Goal: Task Accomplishment & Management: Manage account settings

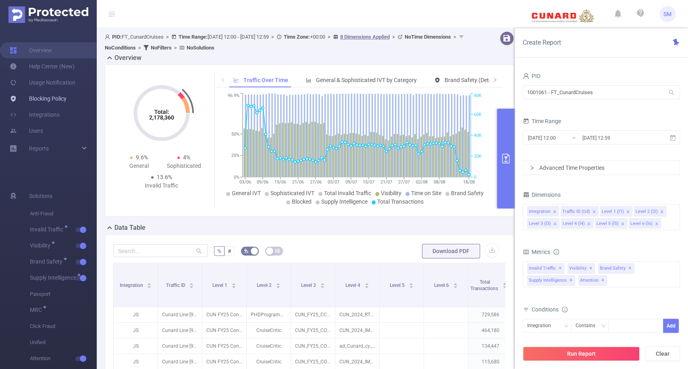
click at [46, 100] on link "Blocking Policy" at bounding box center [38, 99] width 57 height 16
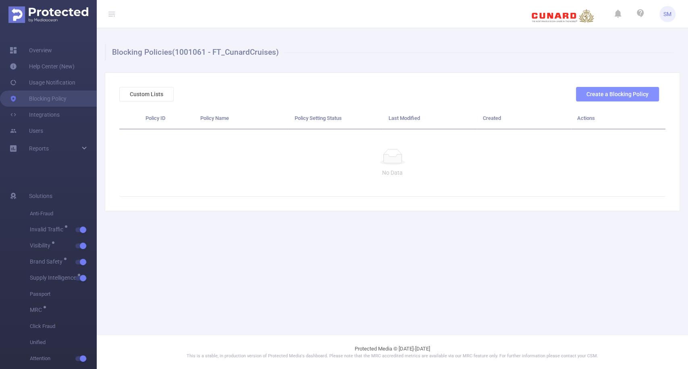
click at [597, 94] on button "Create a Blocking Policy" at bounding box center [617, 94] width 83 height 15
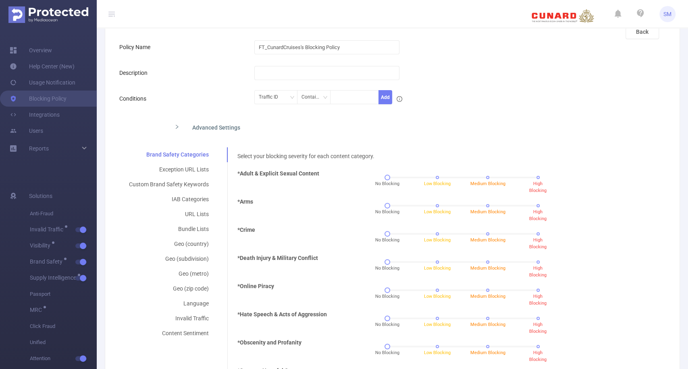
scroll to position [62, 0]
click at [196, 198] on div "IAB Categories" at bounding box center [168, 200] width 99 height 15
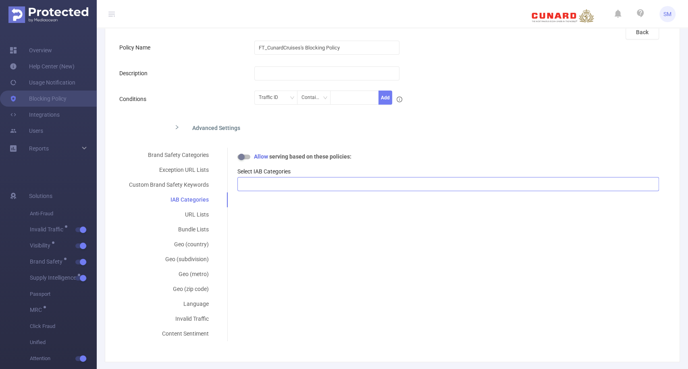
click at [266, 184] on div at bounding box center [448, 184] width 413 height 13
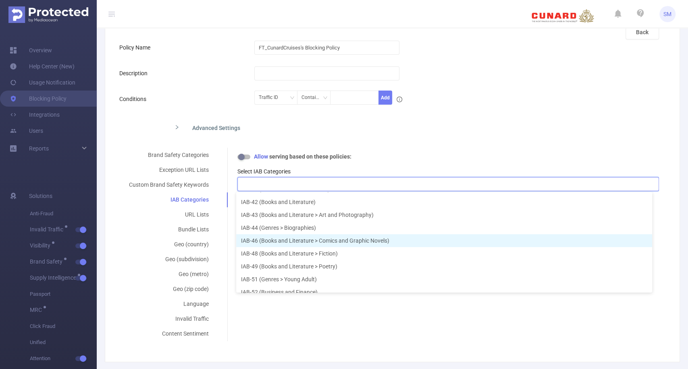
scroll to position [526, 0]
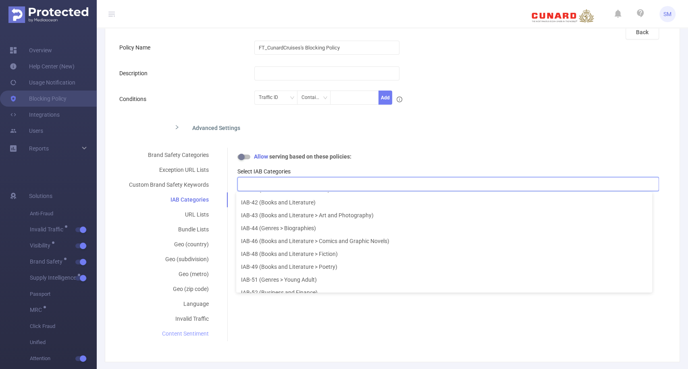
click at [183, 332] on div "Content Sentiment" at bounding box center [168, 334] width 99 height 15
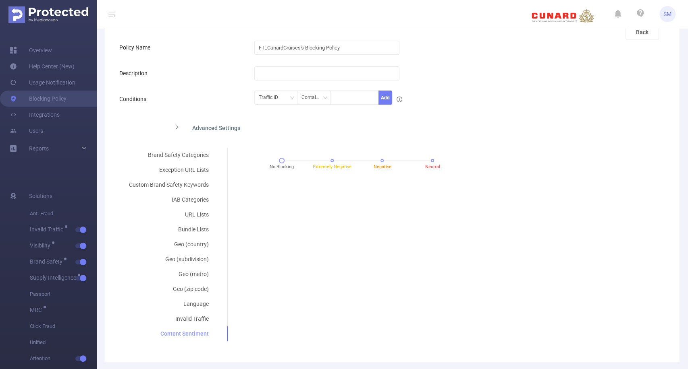
scroll to position [1, 0]
click at [197, 243] on div "Geo (country)" at bounding box center [168, 244] width 99 height 15
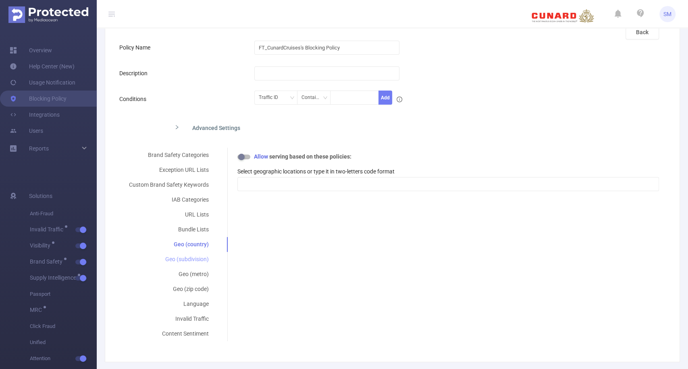
click at [192, 256] on div "Geo (subdivision)" at bounding box center [168, 259] width 99 height 15
click at [190, 270] on div "Geo (metro)" at bounding box center [168, 274] width 99 height 15
click at [196, 228] on div "Bundle Lists" at bounding box center [168, 229] width 99 height 15
click at [198, 201] on div "IAB Categories" at bounding box center [168, 200] width 99 height 15
click at [190, 156] on div "Brand Safety Categories" at bounding box center [168, 155] width 99 height 15
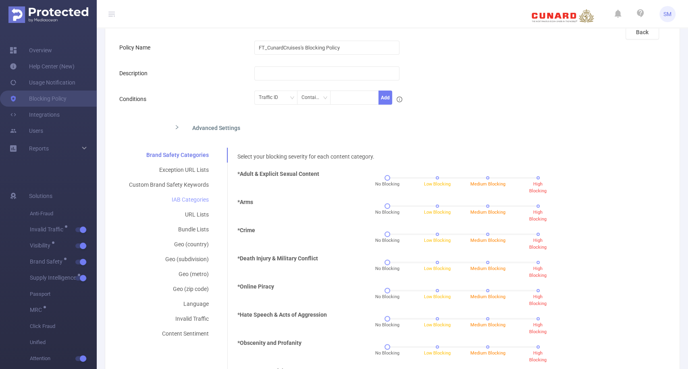
click at [187, 199] on div "IAB Categories" at bounding box center [168, 200] width 99 height 15
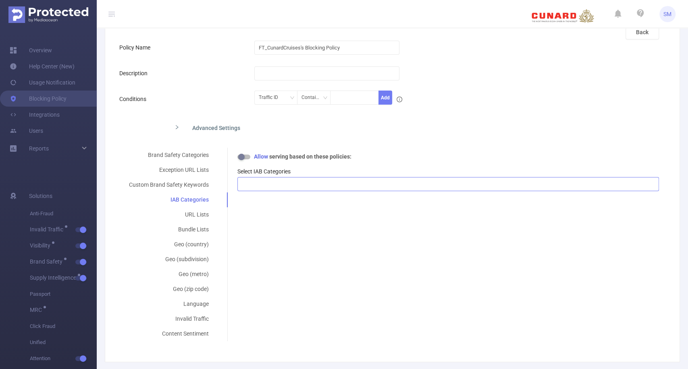
click at [263, 180] on div at bounding box center [448, 184] width 413 height 13
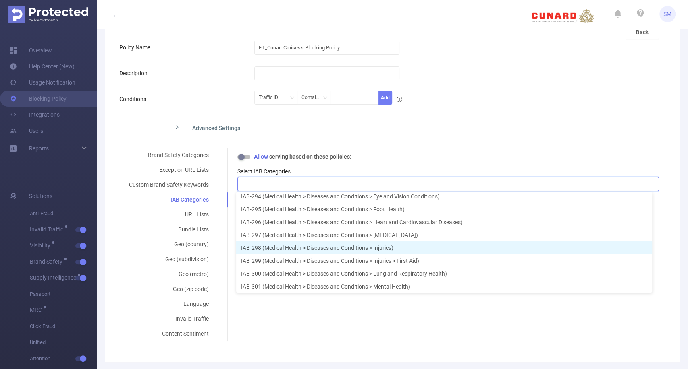
scroll to position [3650, 0]
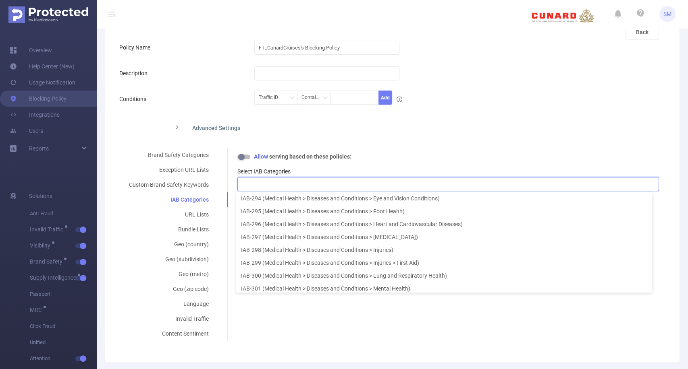
click at [245, 156] on button "button" at bounding box center [243, 157] width 13 height 5
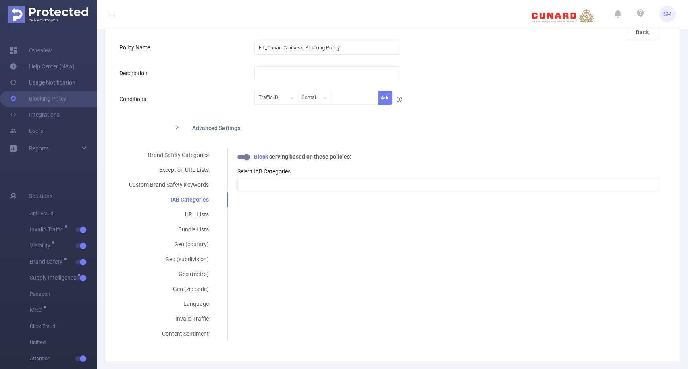
scroll to position [0, 0]
click at [258, 178] on div at bounding box center [448, 184] width 413 height 13
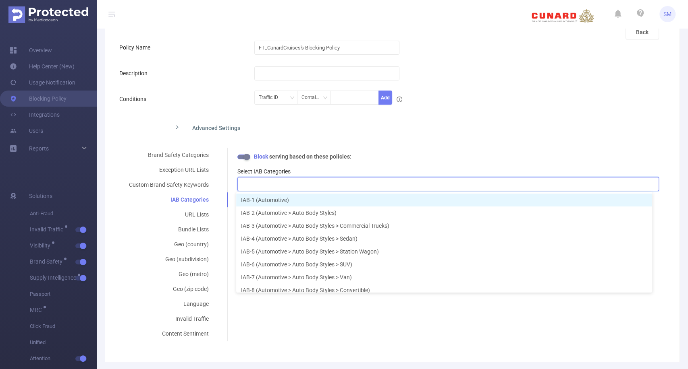
click at [261, 186] on div at bounding box center [448, 184] width 413 height 13
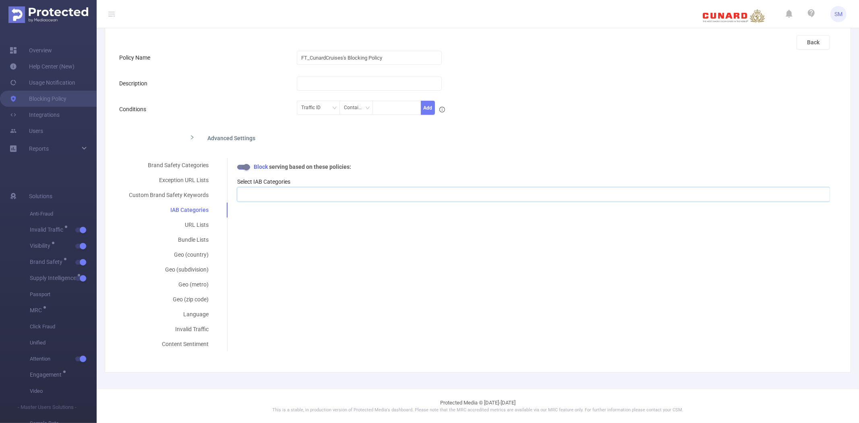
scroll to position [52, 0]
click at [191, 165] on div "Brand Safety Categories" at bounding box center [168, 165] width 99 height 15
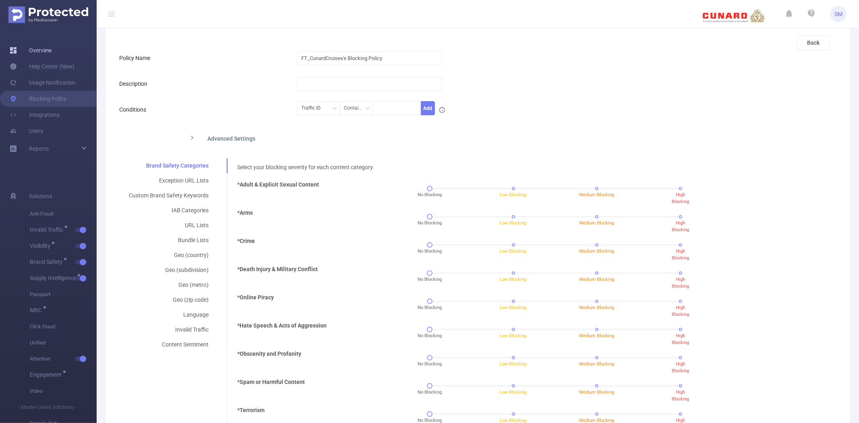
click at [52, 47] on link "Overview" at bounding box center [31, 50] width 42 height 16
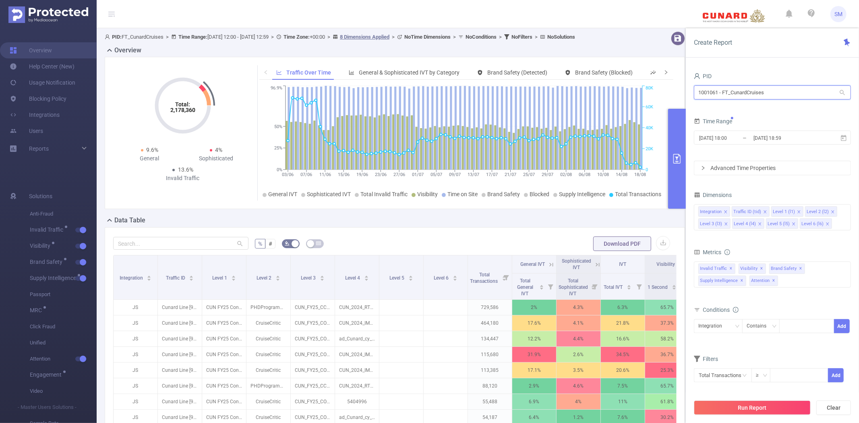
drag, startPoint x: 787, startPoint y: 95, endPoint x: 659, endPoint y: 85, distance: 128.9
click at [659, 85] on section "PID: FT_CunardCruises > Time Range: 2025-06-02 12:00 - 2025-08-18 12:59 > Time …" at bounding box center [478, 290] width 763 height 524
type input "fandu"
click at [680, 104] on li "1000933 - FT_FanDuel 27 [27 rows]" at bounding box center [772, 109] width 157 height 13
click at [680, 138] on icon at bounding box center [843, 138] width 7 height 7
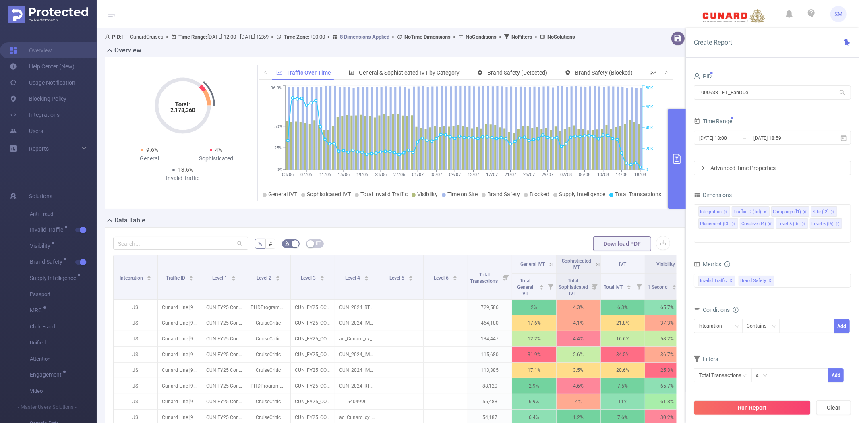
click at [680, 110] on form "PID 1000933 - FT_FanDuel 1000933 - FT_FanDuel Time Range 2025-09-03 18:00 _ 202…" at bounding box center [772, 123] width 157 height 105
click at [680, 276] on span "✕" at bounding box center [770, 281] width 3 height 10
click at [680, 369] on button "Run Report" at bounding box center [752, 407] width 117 height 15
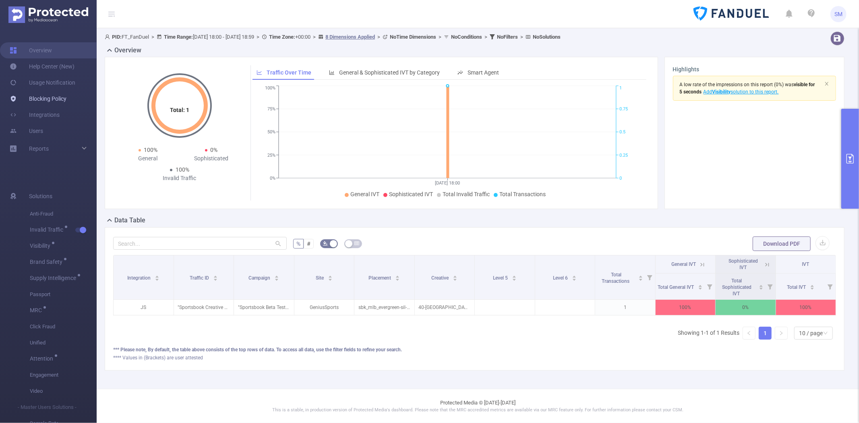
click at [54, 100] on link "Blocking Policy" at bounding box center [38, 99] width 57 height 16
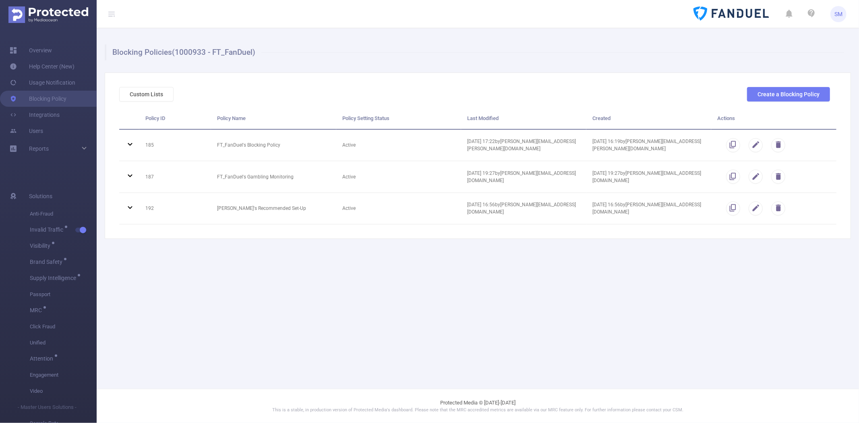
click at [513, 89] on div "Custom Lists Create a Blocking Policy" at bounding box center [475, 97] width 718 height 21
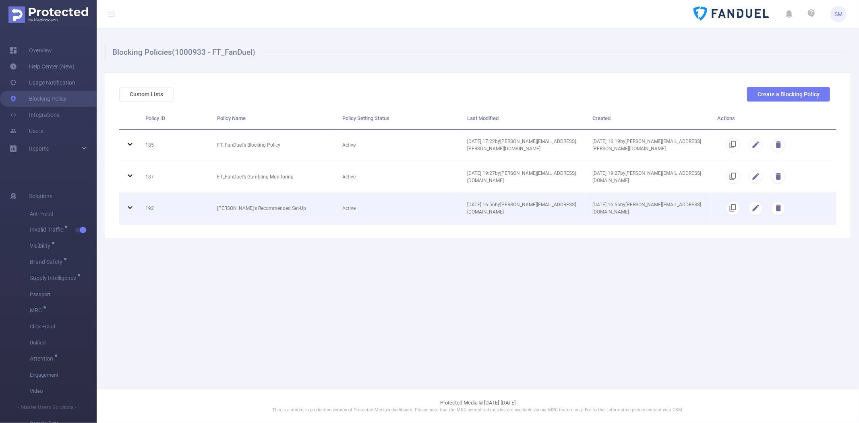
click at [129, 206] on icon at bounding box center [130, 208] width 10 height 10
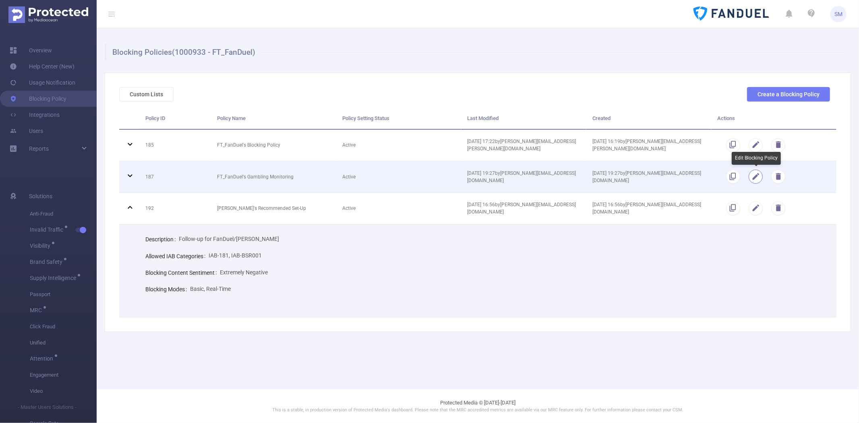
click at [680, 175] on button "button" at bounding box center [756, 177] width 14 height 14
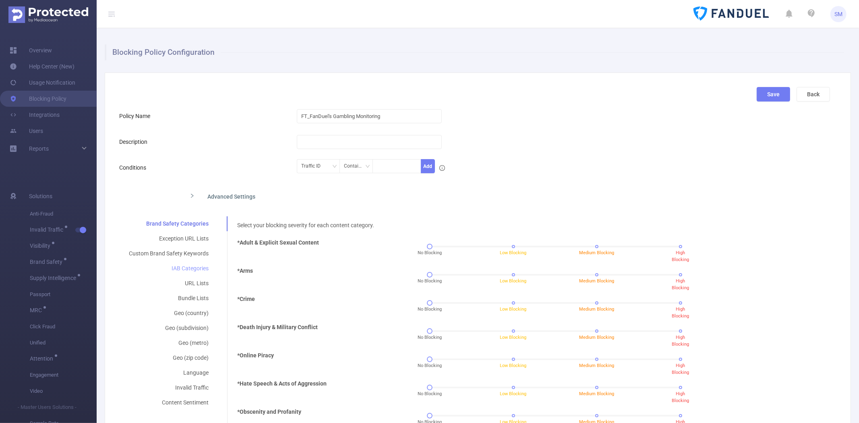
click at [199, 263] on div "IAB Categories" at bounding box center [168, 268] width 99 height 15
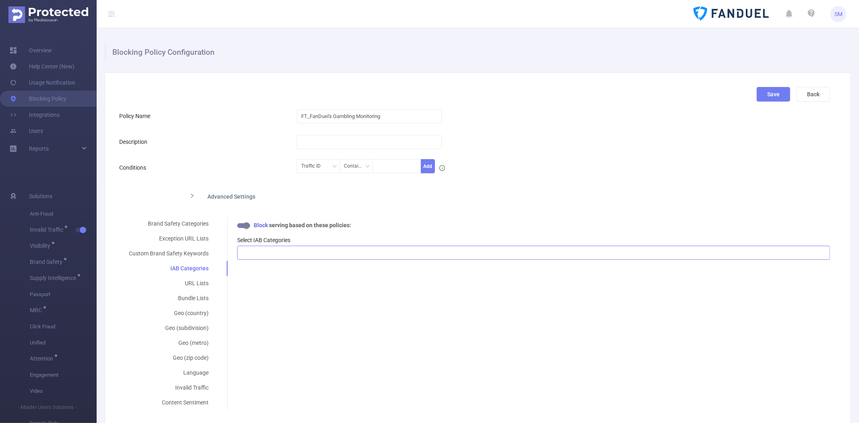
click at [281, 251] on div at bounding box center [534, 252] width 584 height 13
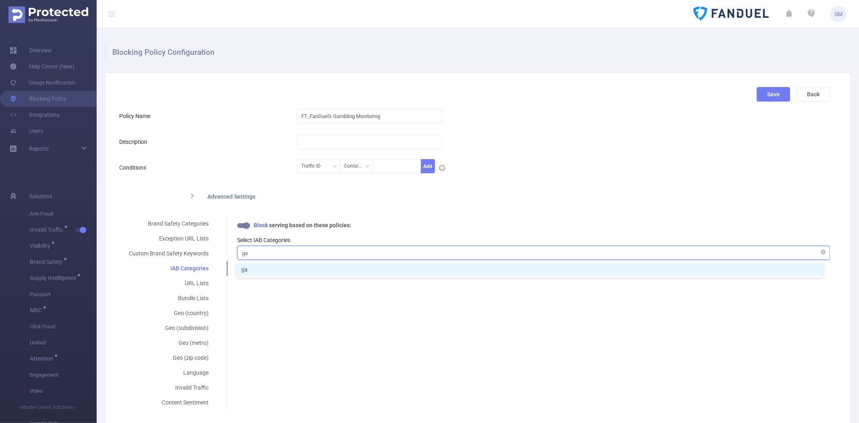
type input "g"
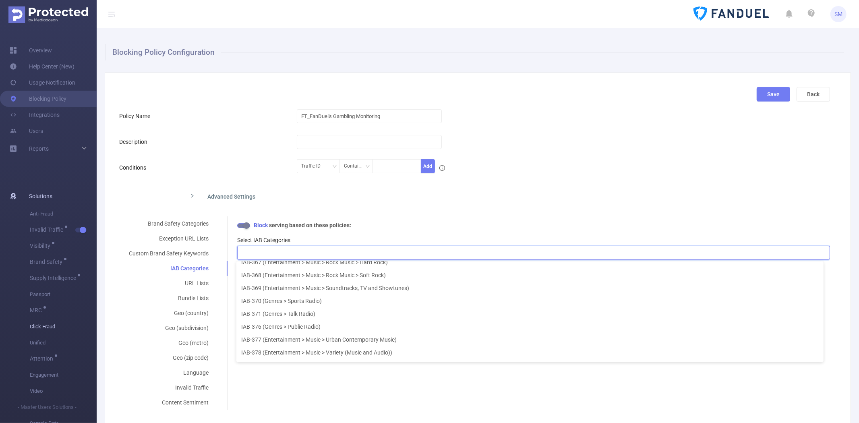
scroll to position [2, 0]
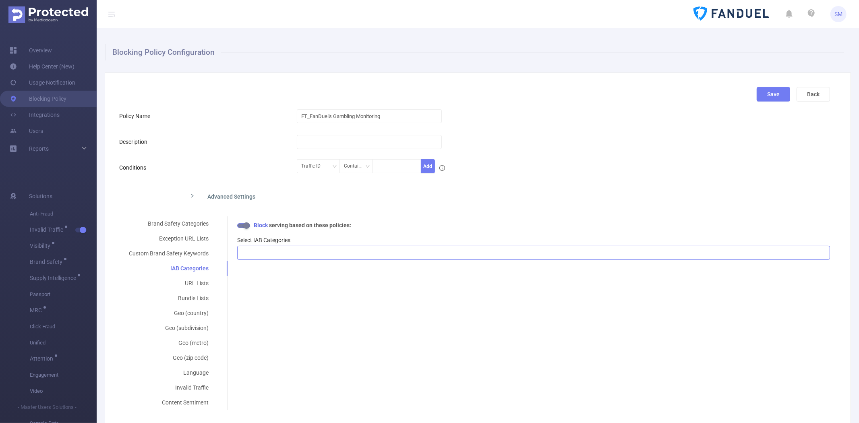
click at [361, 258] on div at bounding box center [534, 252] width 584 height 13
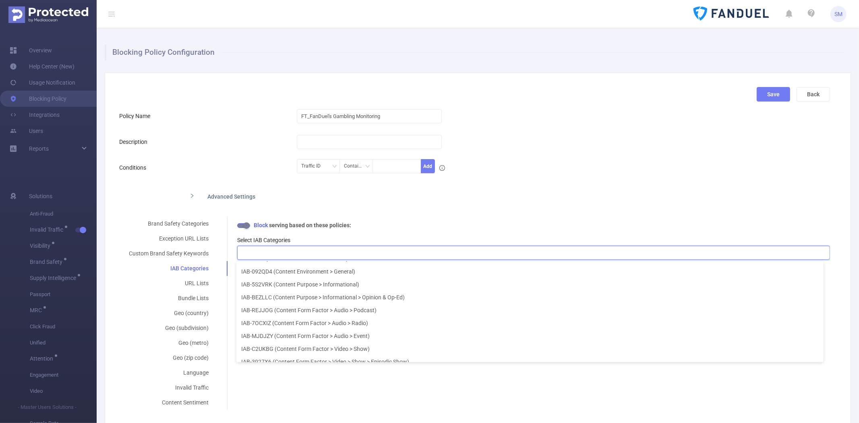
scroll to position [9436, 0]
click at [402, 223] on div "Block serving based on these policies:" at bounding box center [533, 225] width 593 height 8
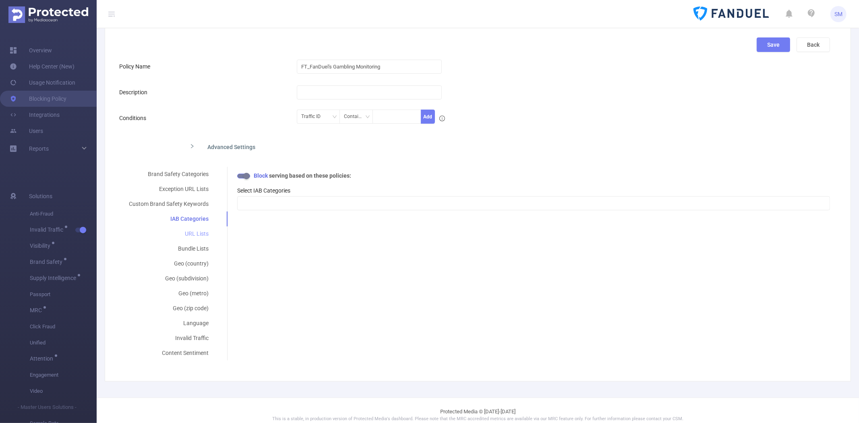
scroll to position [58, 0]
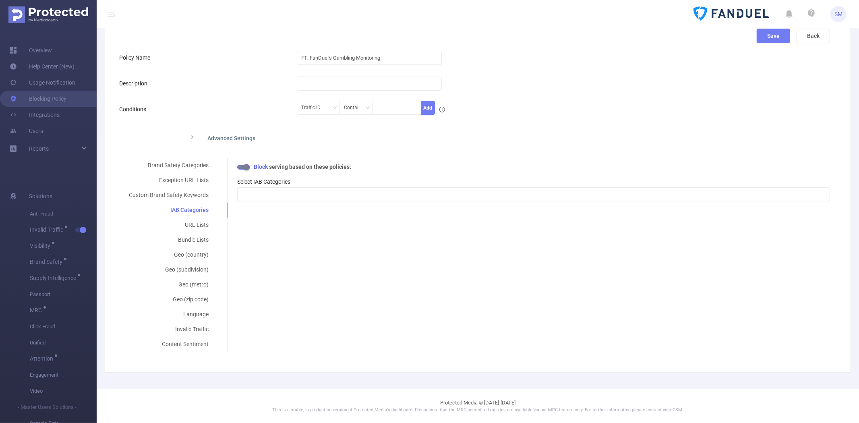
click at [232, 239] on div "Brand Safety Categories Exception URL Lists Custom Brand Safety Keywords IAB Ca…" at bounding box center [474, 255] width 711 height 194
click at [227, 207] on div at bounding box center [227, 210] width 1 height 15
click at [192, 160] on div "Brand Safety Categories" at bounding box center [168, 165] width 99 height 15
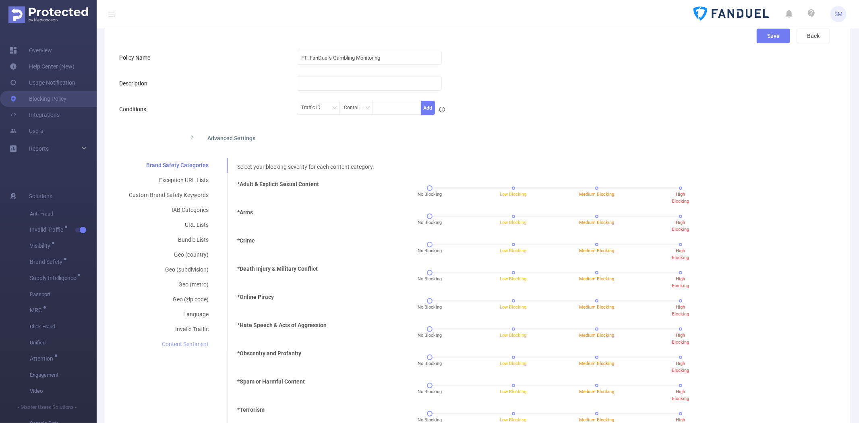
click at [183, 342] on div "Content Sentiment" at bounding box center [168, 344] width 99 height 15
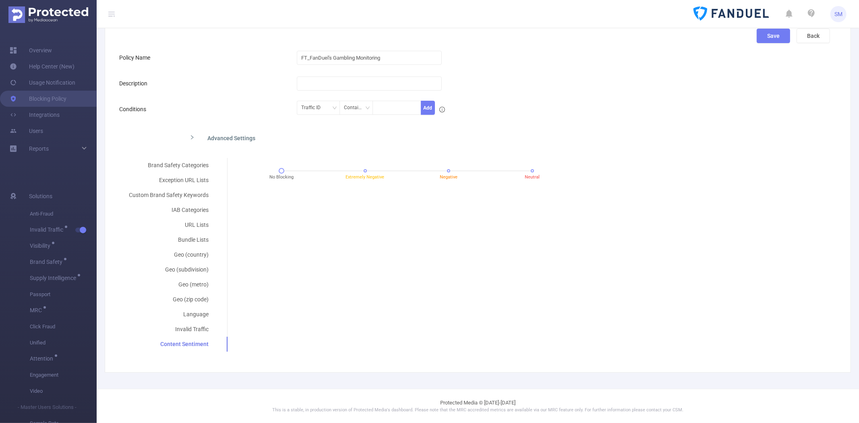
drag, startPoint x: 227, startPoint y: 341, endPoint x: 227, endPoint y: 319, distance: 21.8
click at [227, 319] on div "Brand Safety Categories Exception URL Lists Custom Brand Safety Keywords IAB Ca…" at bounding box center [474, 255] width 711 height 194
click at [195, 211] on div "IAB Categories" at bounding box center [168, 210] width 99 height 15
click at [265, 195] on div at bounding box center [534, 194] width 584 height 13
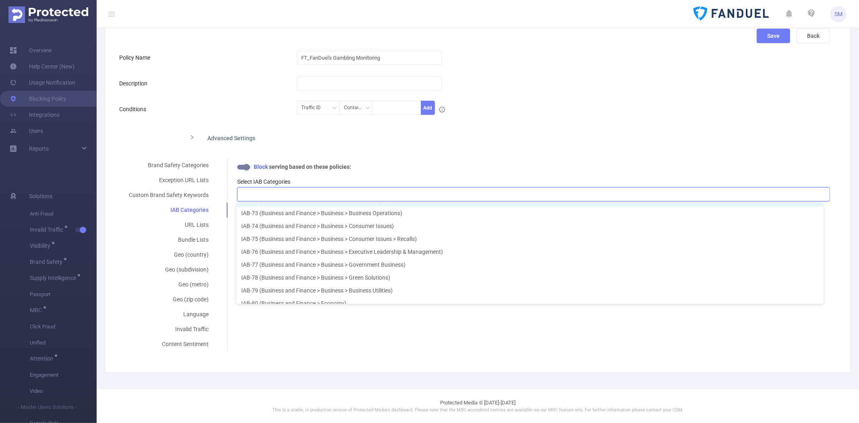
scroll to position [897, 0]
click at [437, 156] on form "Policy Name FT_FanDuel's Gambling Monitoring Description Conditions Traffic ID …" at bounding box center [474, 201] width 711 height 302
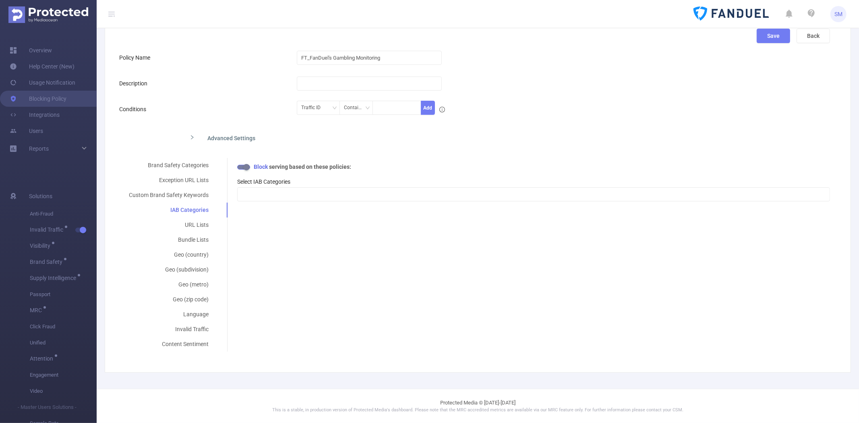
scroll to position [2, 0]
click at [168, 344] on div "Content Sentiment" at bounding box center [168, 344] width 99 height 15
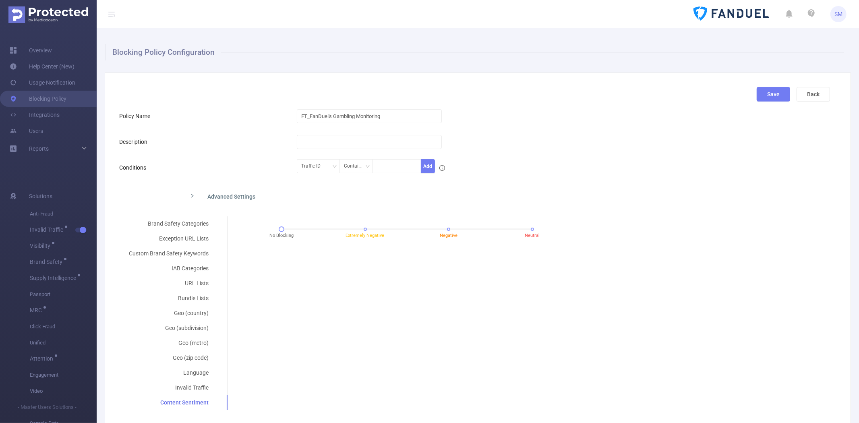
scroll to position [45, 0]
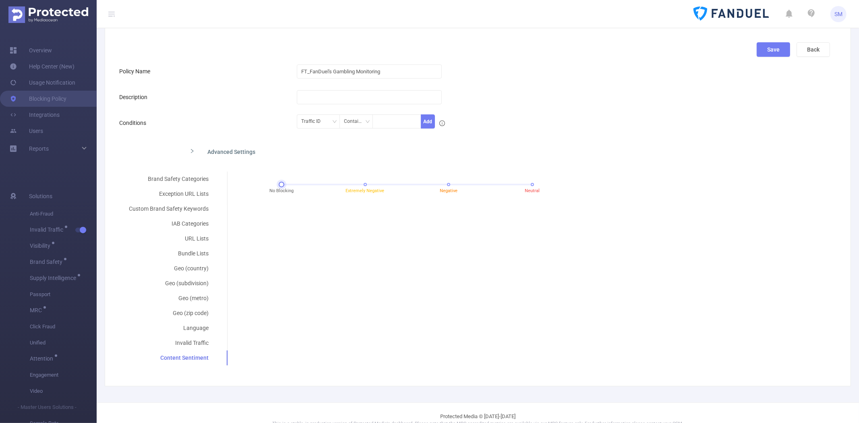
click at [280, 187] on div at bounding box center [282, 185] width 6 height 6
click at [191, 222] on div "IAB Categories" at bounding box center [168, 223] width 99 height 15
click at [276, 213] on div at bounding box center [534, 207] width 584 height 13
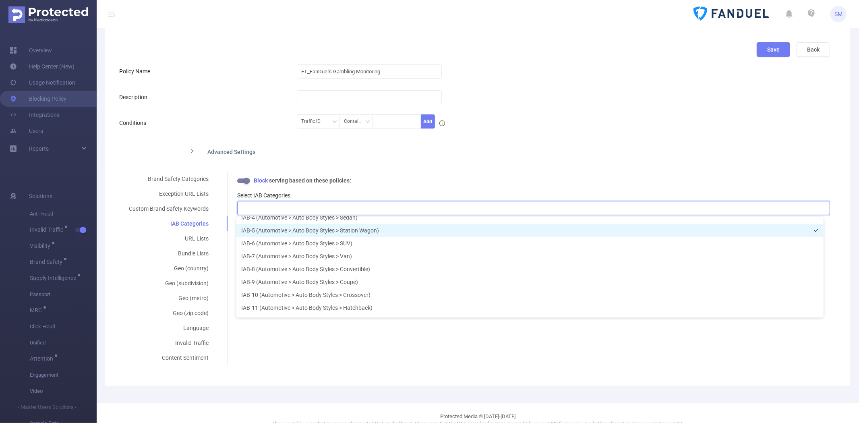
scroll to position [0, 0]
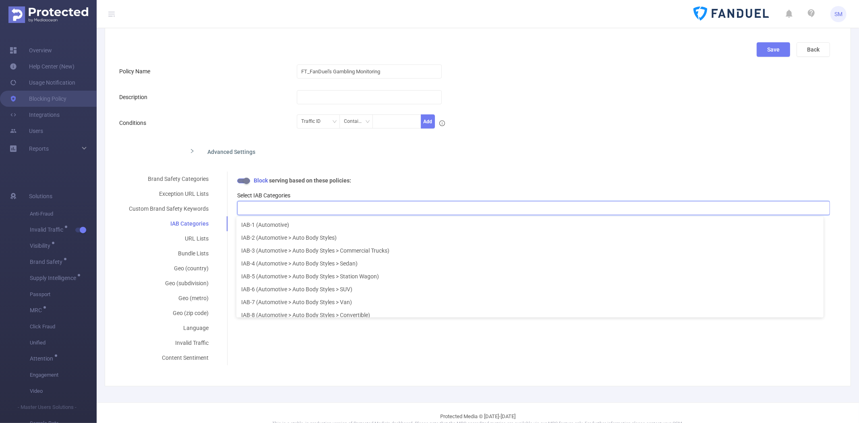
click at [329, 205] on div at bounding box center [534, 207] width 584 height 13
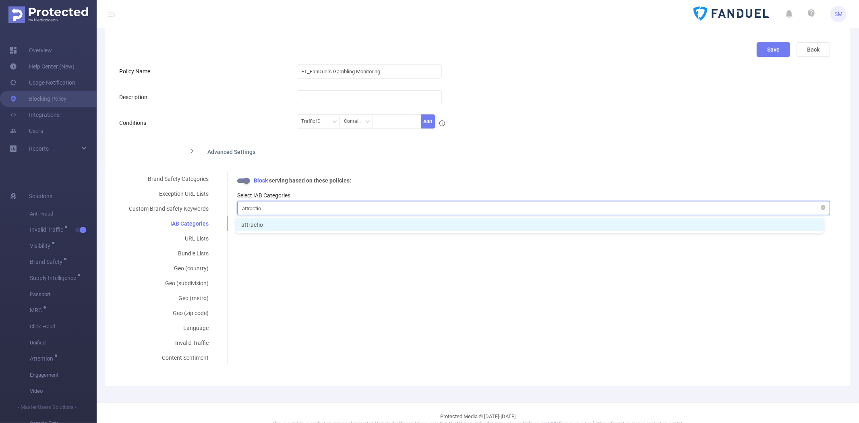
type input "attraction"
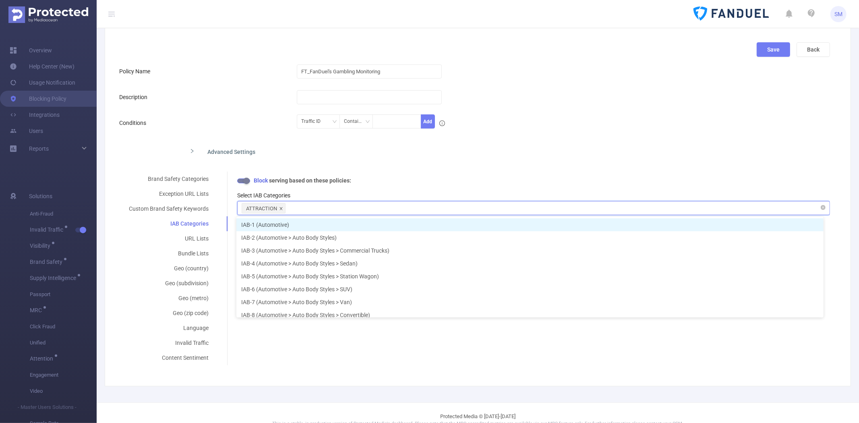
click at [279, 210] on icon "icon: close" at bounding box center [281, 209] width 4 height 4
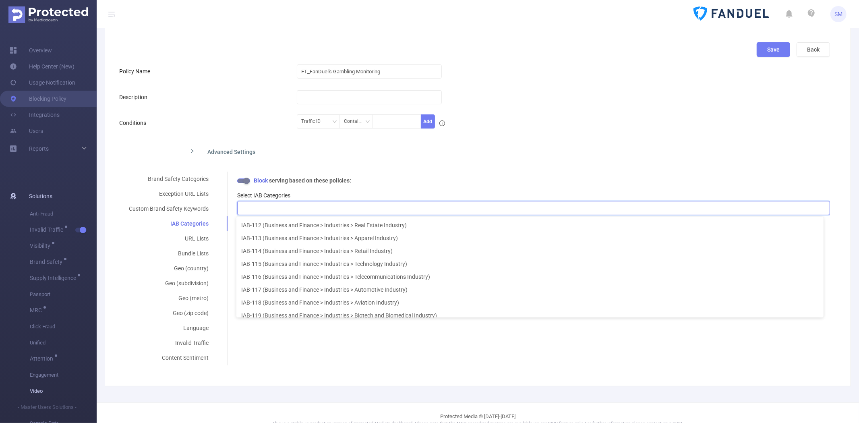
scroll to position [2, 0]
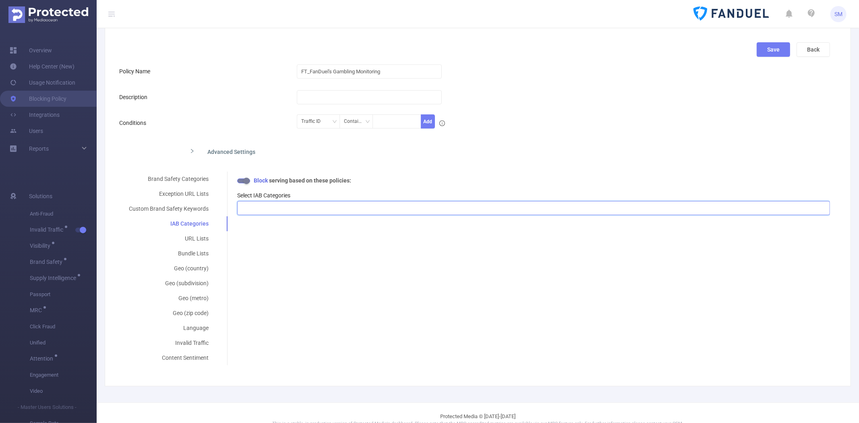
click at [394, 214] on div at bounding box center [534, 207] width 584 height 13
click at [166, 356] on div "Content Sentiment" at bounding box center [168, 358] width 99 height 15
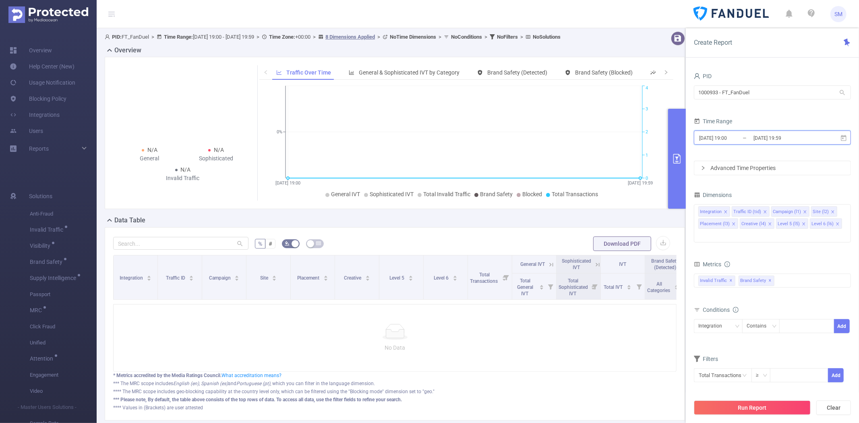
click at [845, 137] on icon at bounding box center [843, 138] width 7 height 7
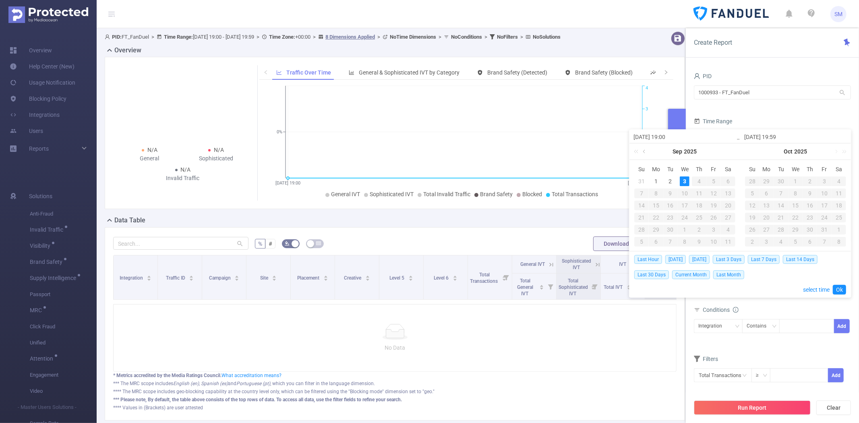
click at [646, 150] on link at bounding box center [644, 151] width 7 height 16
click at [714, 180] on div "1" at bounding box center [714, 181] width 10 height 10
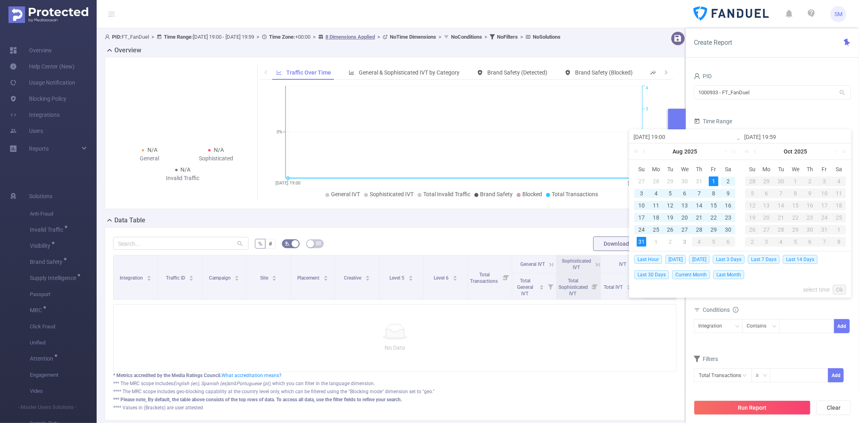
click at [642, 243] on div "31" at bounding box center [642, 242] width 10 height 10
type input "2025-08-01 19:00"
type input "2025-08-31 19:59"
type input "2025-08-01 19:00"
type input "2025-08-31 19:59"
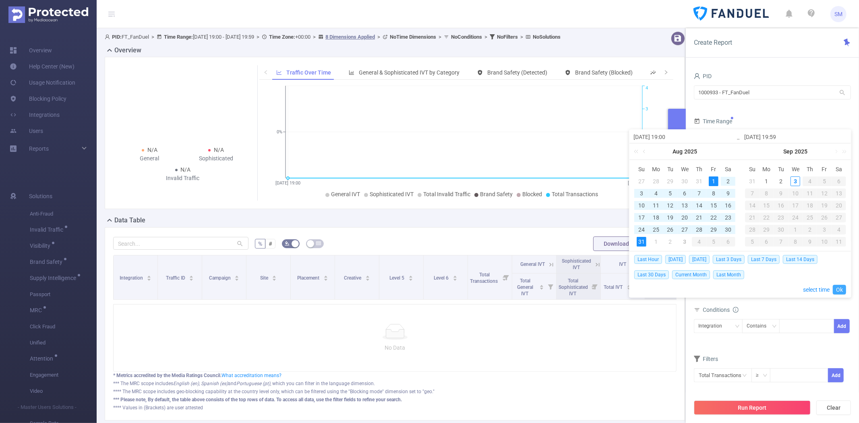
click at [843, 288] on link "Ok" at bounding box center [839, 290] width 13 height 10
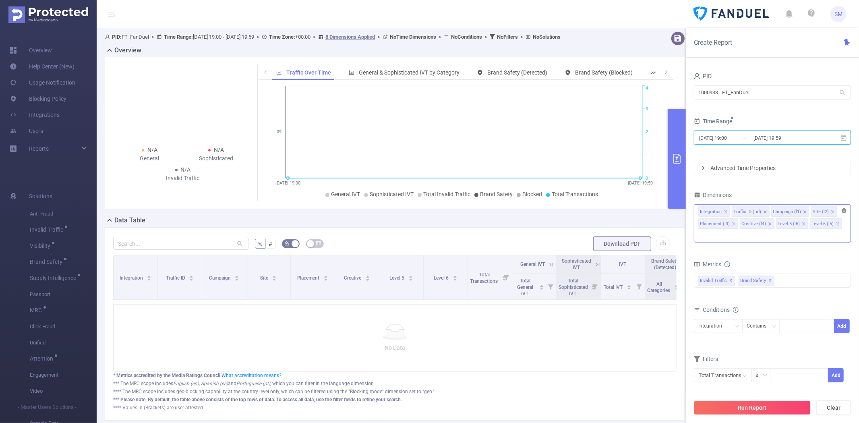
click at [844, 210] on icon "icon: close-circle" at bounding box center [844, 210] width 5 height 5
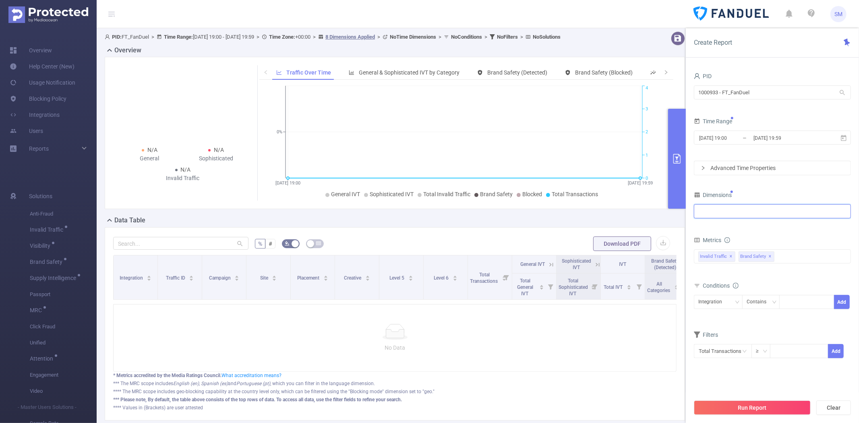
click at [771, 214] on div at bounding box center [773, 211] width 148 height 13
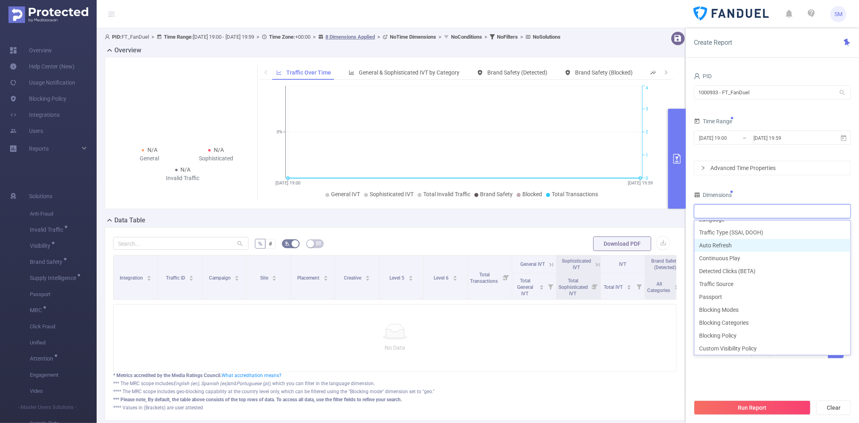
scroll to position [230, 0]
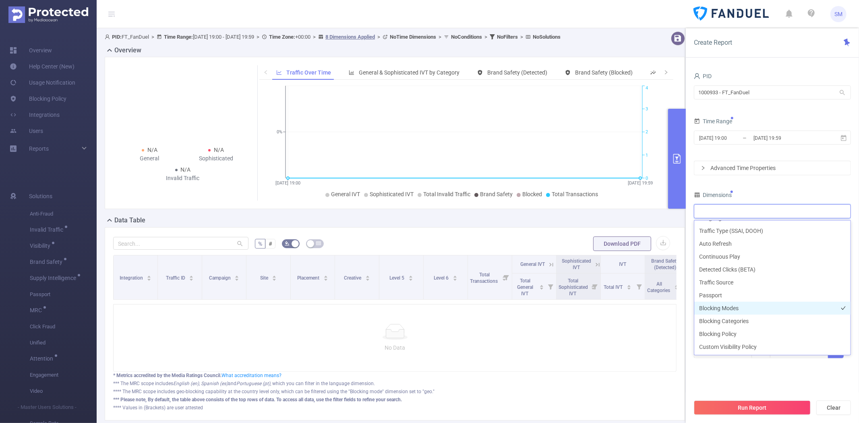
click at [753, 313] on li "Blocking Modes" at bounding box center [773, 308] width 156 height 13
click at [752, 320] on li "Blocking Categories" at bounding box center [773, 321] width 156 height 13
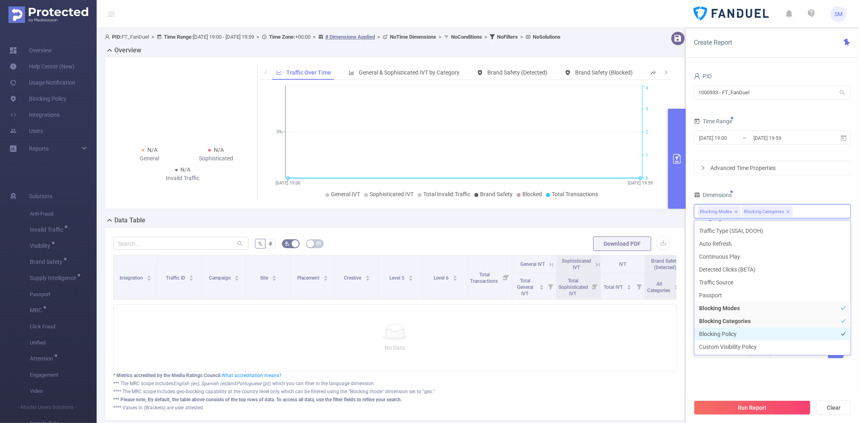
click at [746, 331] on li "Blocking Policy" at bounding box center [773, 334] width 156 height 13
click at [736, 384] on section "PID 1000933 - FT_FanDuel 1000933 - FT_FanDuel Time Range 2025-08-01 19:00 _ 202…" at bounding box center [772, 233] width 157 height 324
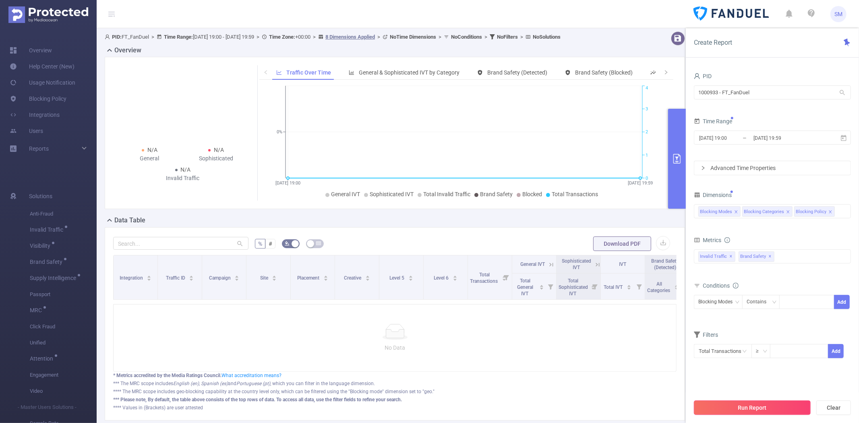
click at [738, 409] on button "Run Report" at bounding box center [752, 407] width 117 height 15
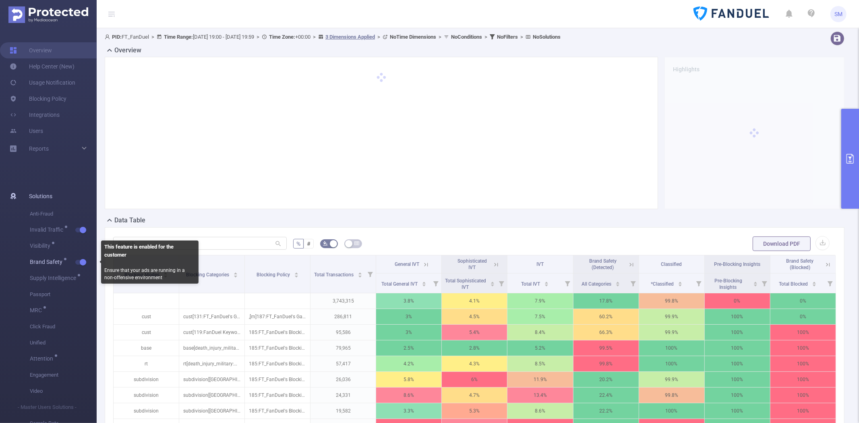
click at [81, 260] on button "button" at bounding box center [80, 262] width 11 height 5
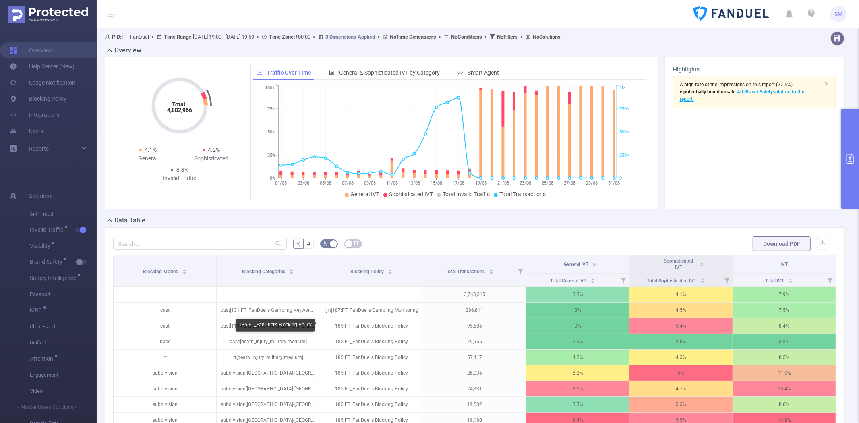
scroll to position [134, 0]
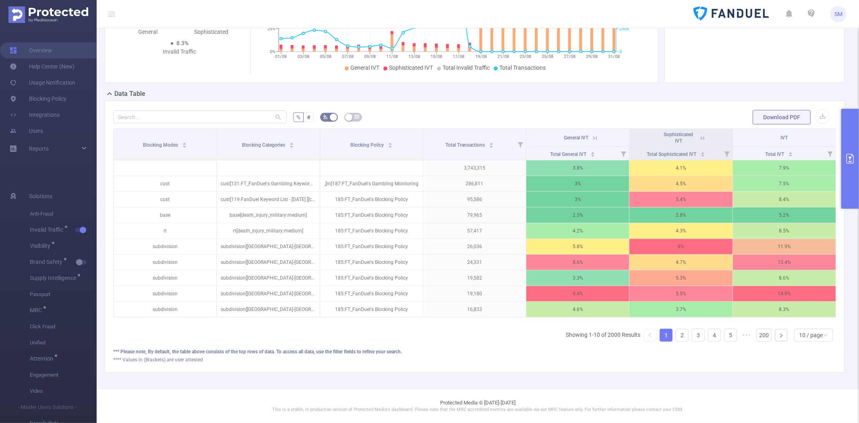
click at [180, 117] on div at bounding box center [200, 117] width 174 height 16
click at [185, 111] on input "text" at bounding box center [200, 116] width 174 height 13
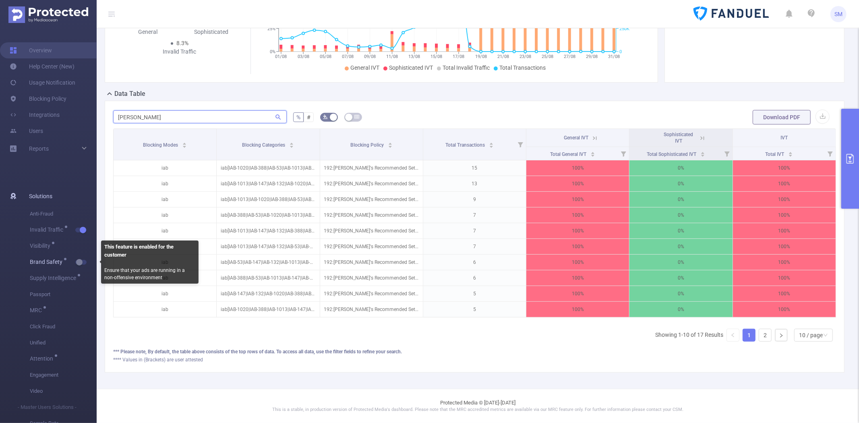
type input "sara"
click at [81, 261] on button "button" at bounding box center [80, 262] width 11 height 5
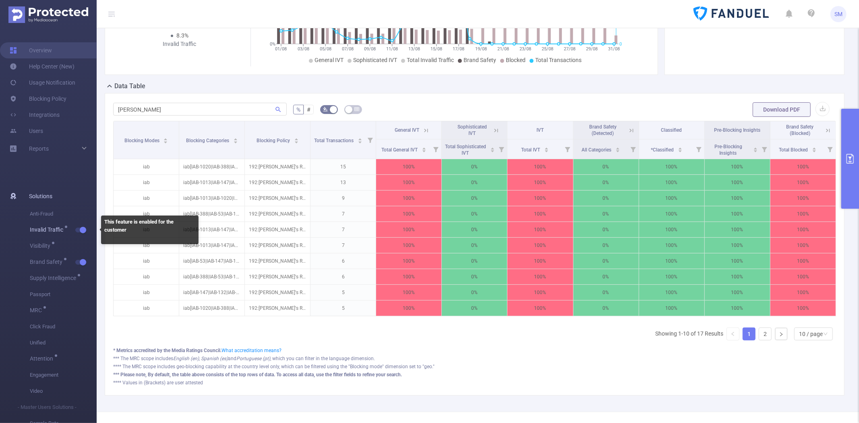
click at [82, 228] on button "button" at bounding box center [80, 230] width 11 height 5
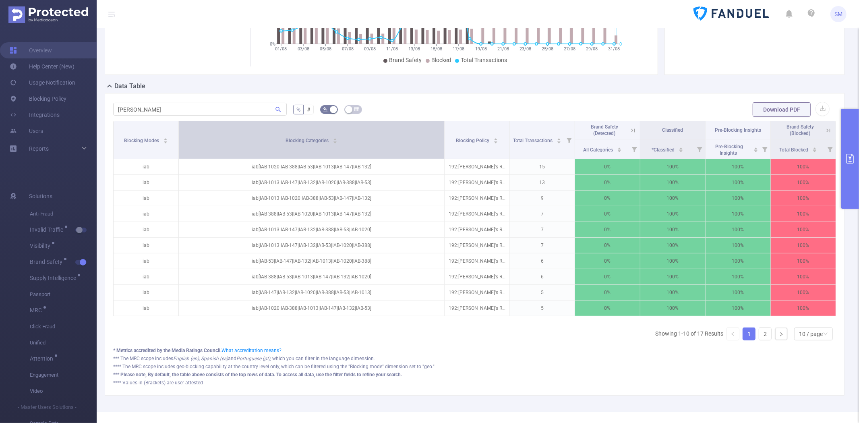
drag, startPoint x: 290, startPoint y: 129, endPoint x: 402, endPoint y: 129, distance: 111.6
click at [402, 129] on th "Blocking Categories" at bounding box center [312, 140] width 266 height 38
